Goal: Transaction & Acquisition: Purchase product/service

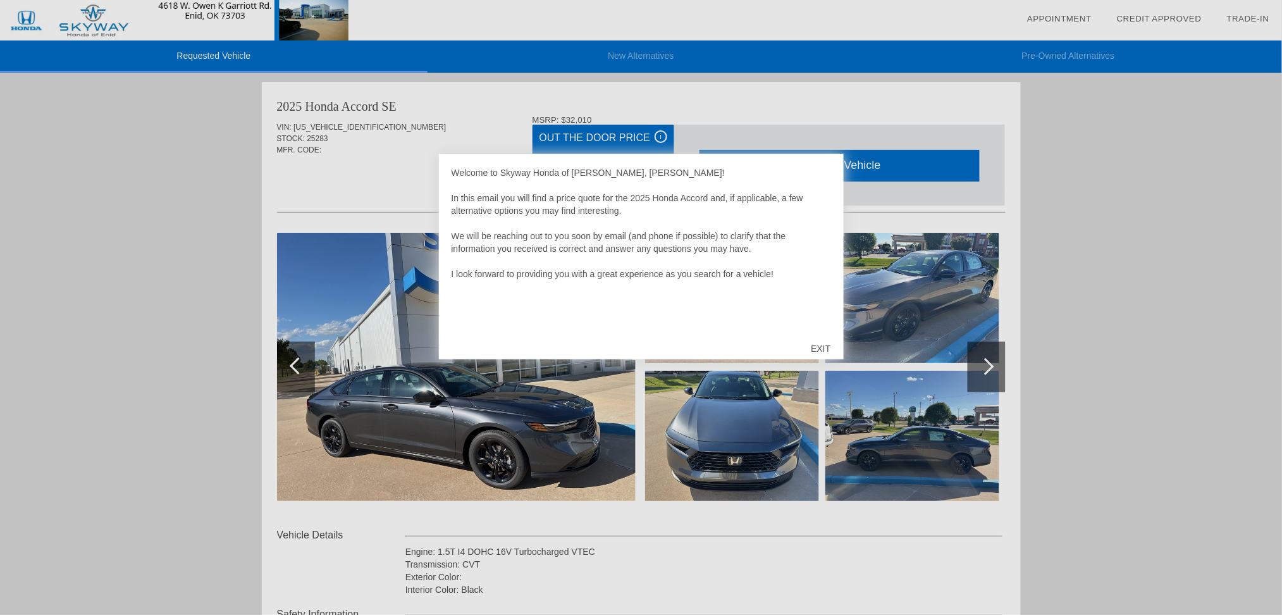
click at [823, 347] on div "EXIT" at bounding box center [820, 348] width 45 height 38
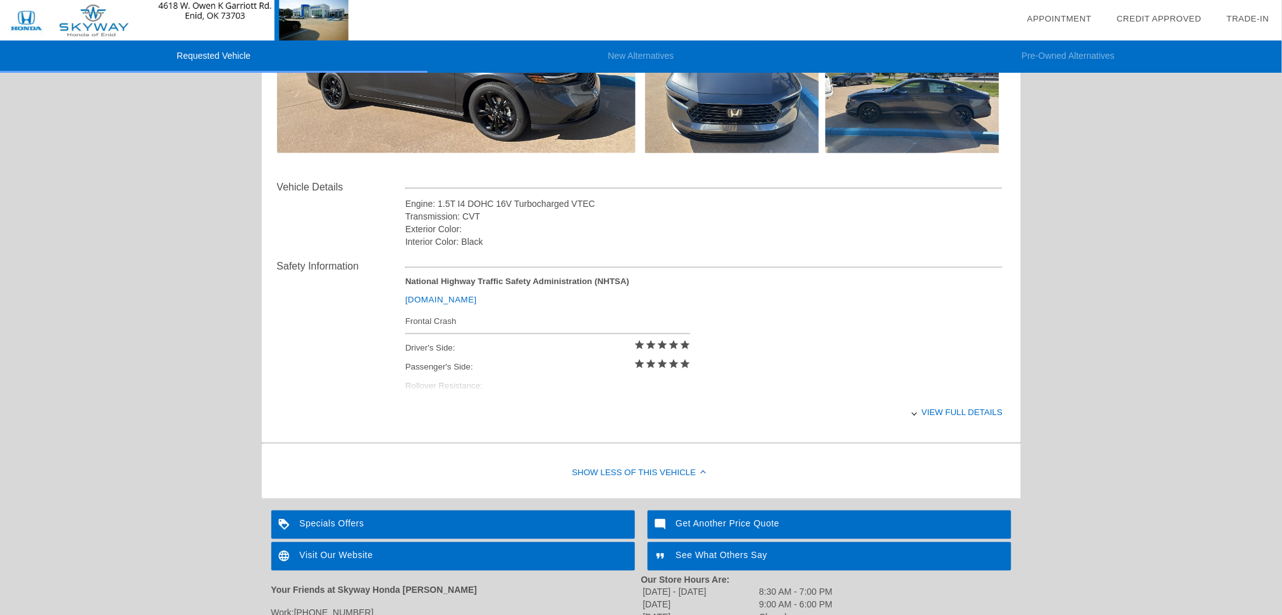
scroll to position [193, 0]
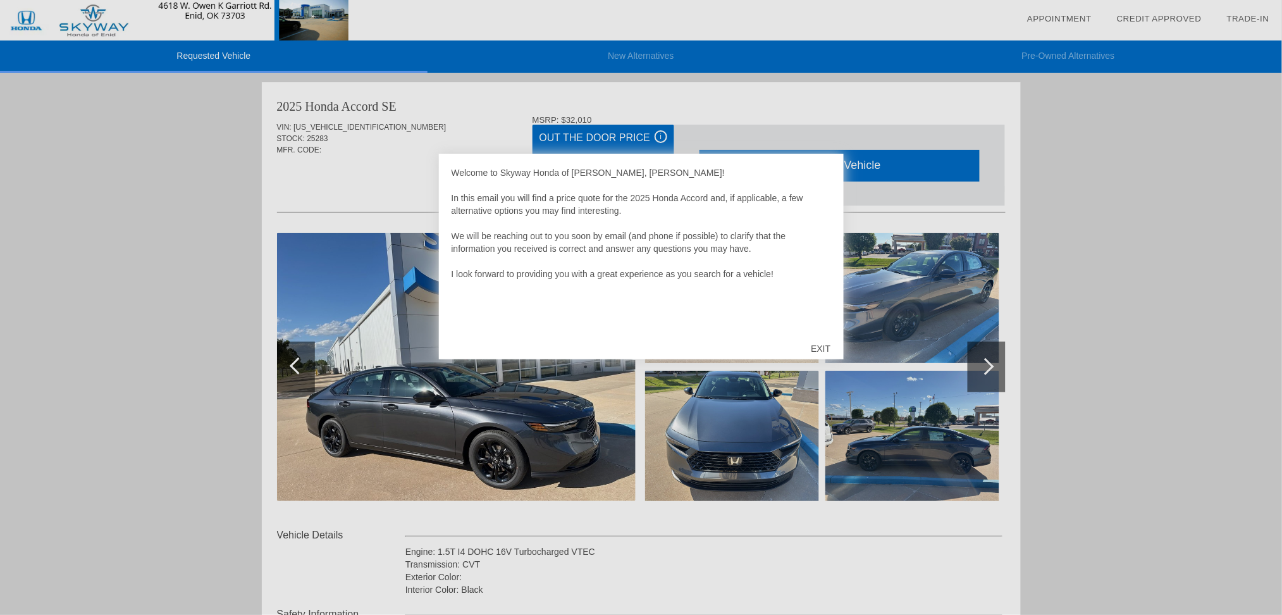
click at [820, 346] on div "EXIT" at bounding box center [820, 348] width 45 height 38
